Goal: Find specific page/section: Find specific page/section

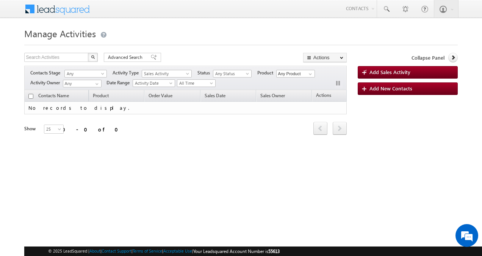
click at [293, 69] on span "Any Product" at bounding box center [295, 73] width 38 height 8
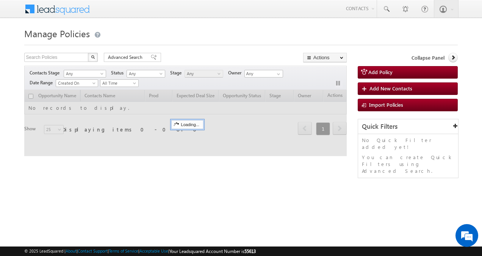
click at [62, 6] on span at bounding box center [62, 8] width 55 height 13
